Goal: Task Accomplishment & Management: Use online tool/utility

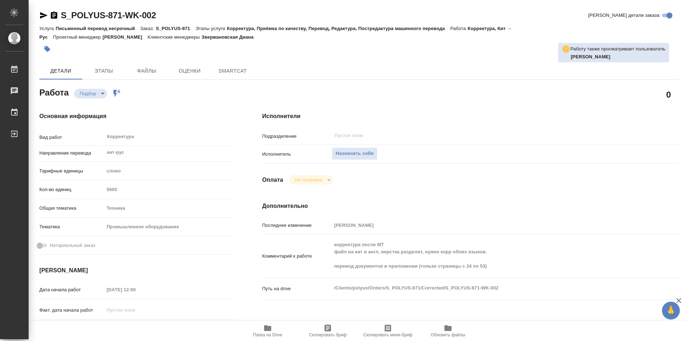
type textarea "x"
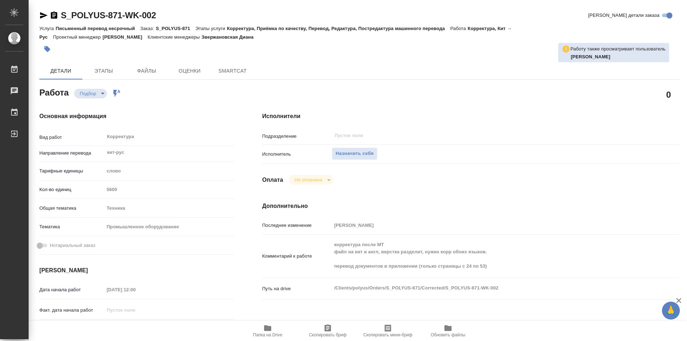
type textarea "x"
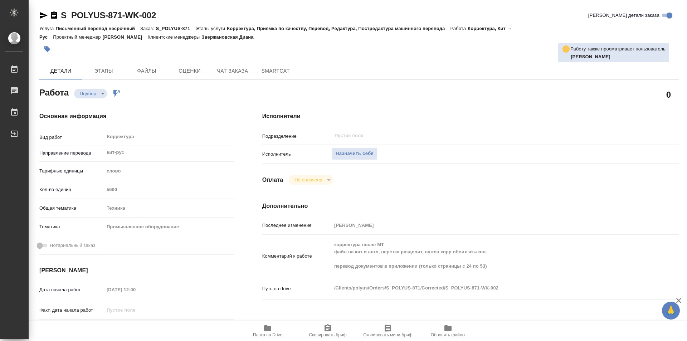
type textarea "x"
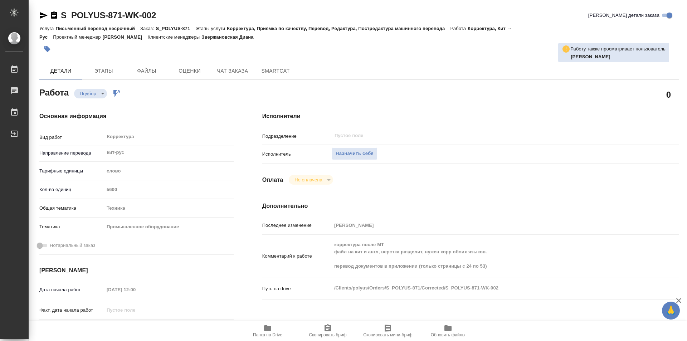
type textarea "x"
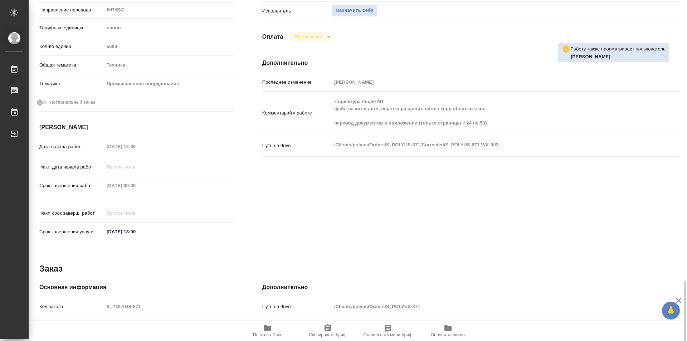
scroll to position [272, 0]
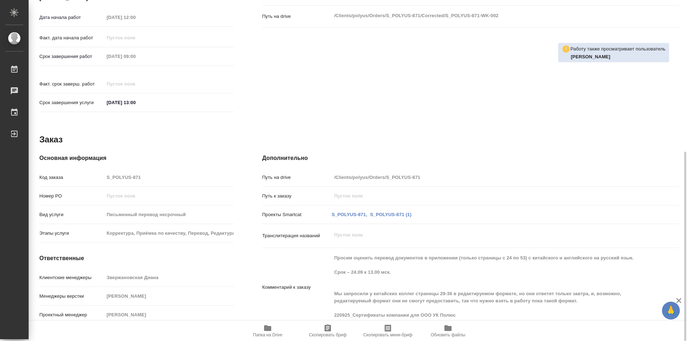
click at [272, 330] on icon "button" at bounding box center [267, 328] width 9 height 9
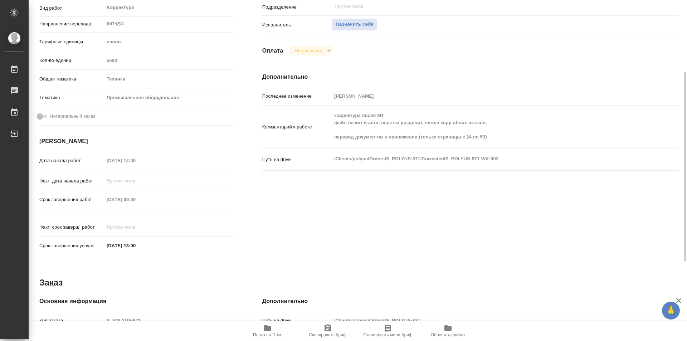
scroll to position [0, 0]
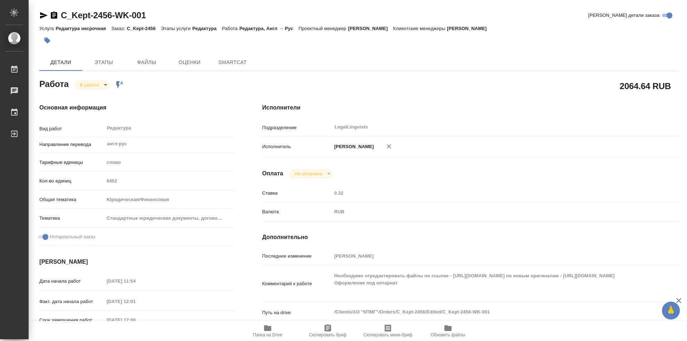
type textarea "x"
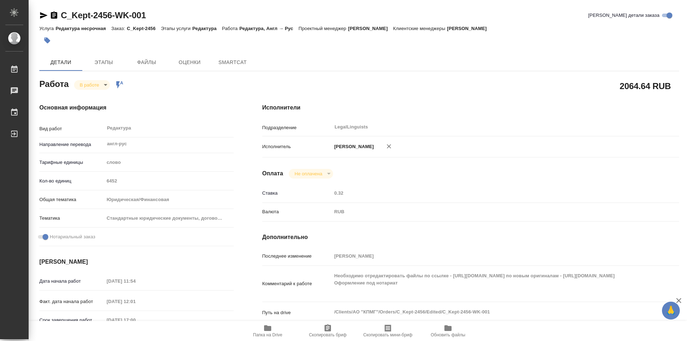
type textarea "x"
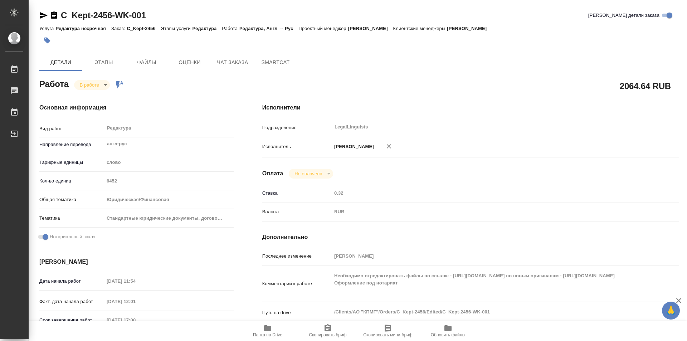
type textarea "x"
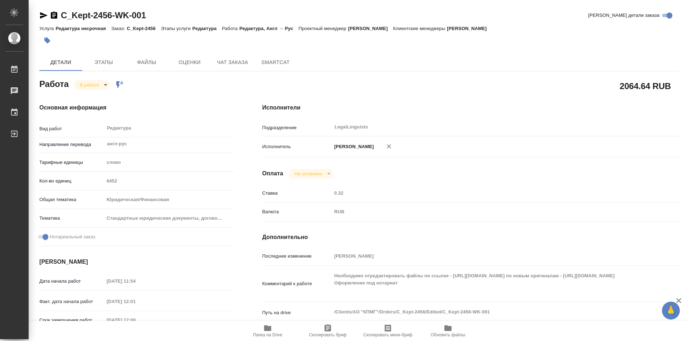
type textarea "x"
